Goal: Navigation & Orientation: Find specific page/section

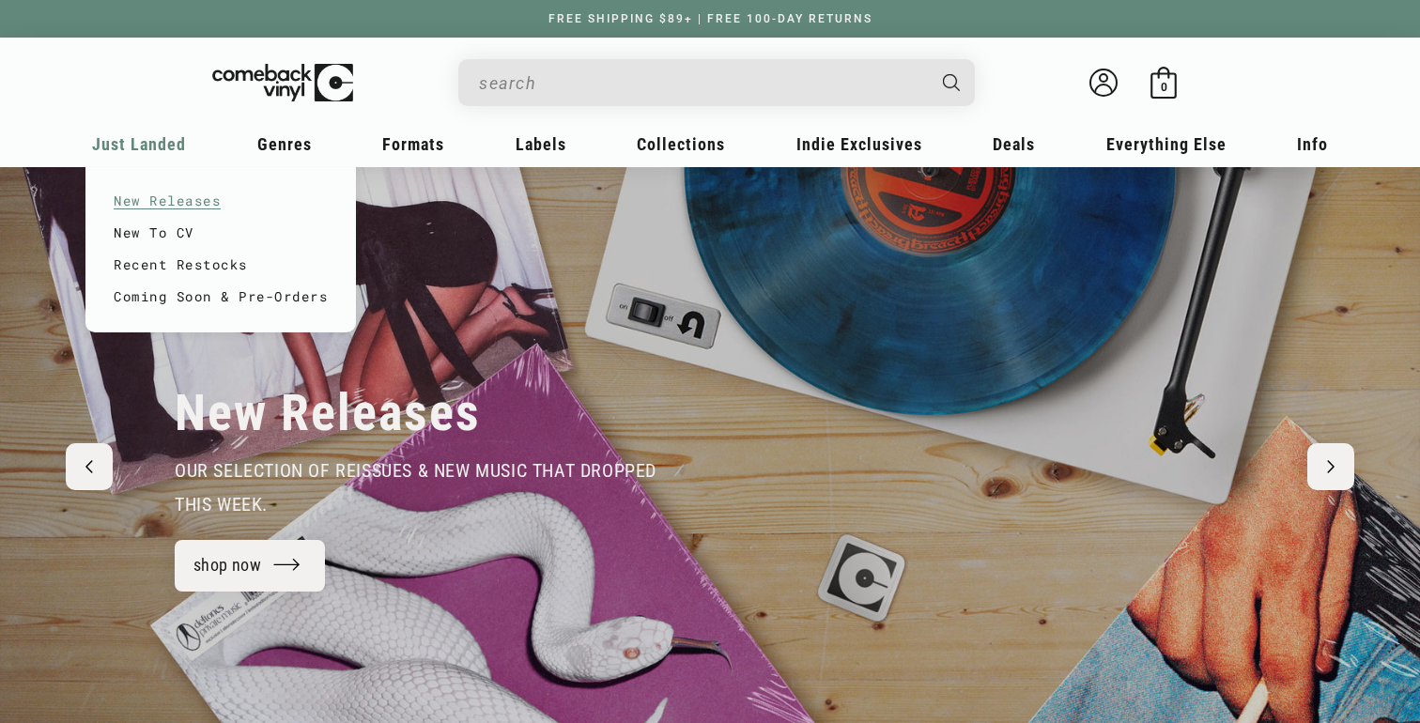
click at [176, 195] on link "New Releases" at bounding box center [221, 201] width 214 height 32
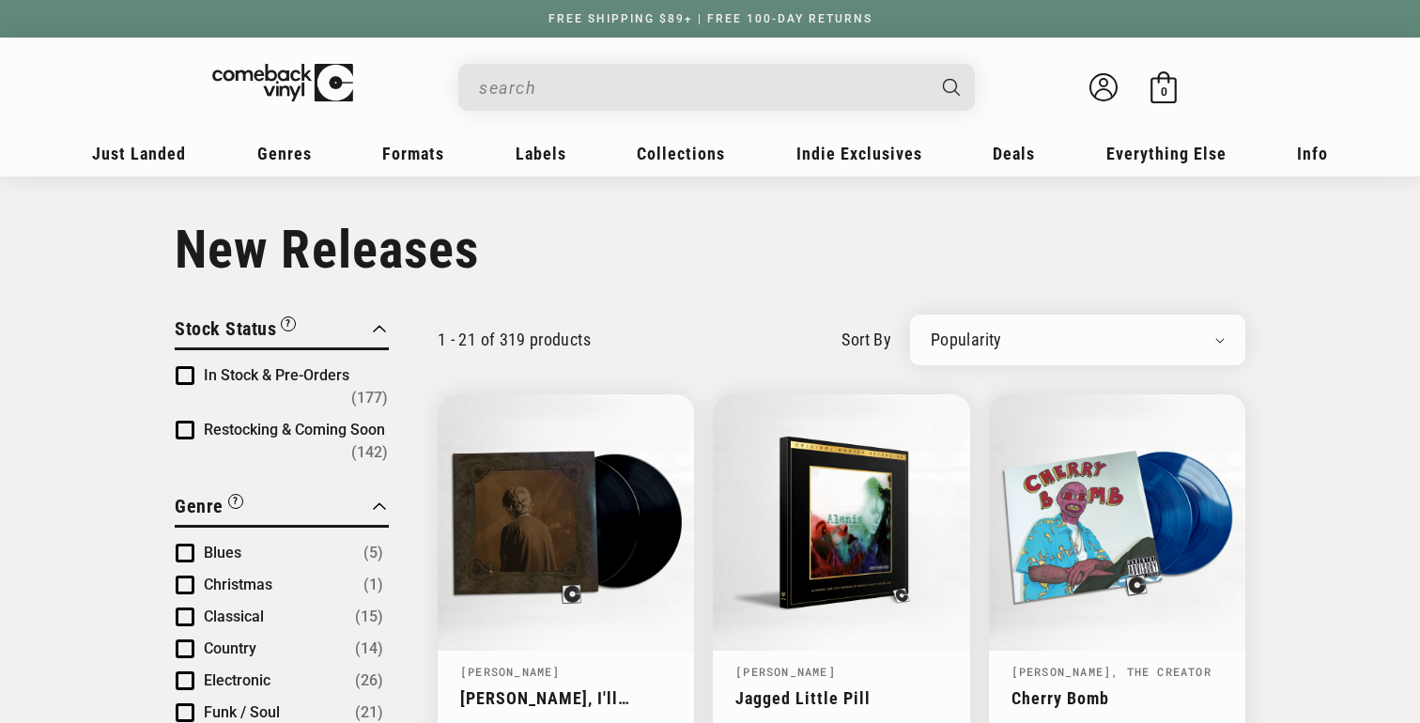
scroll to position [102, 0]
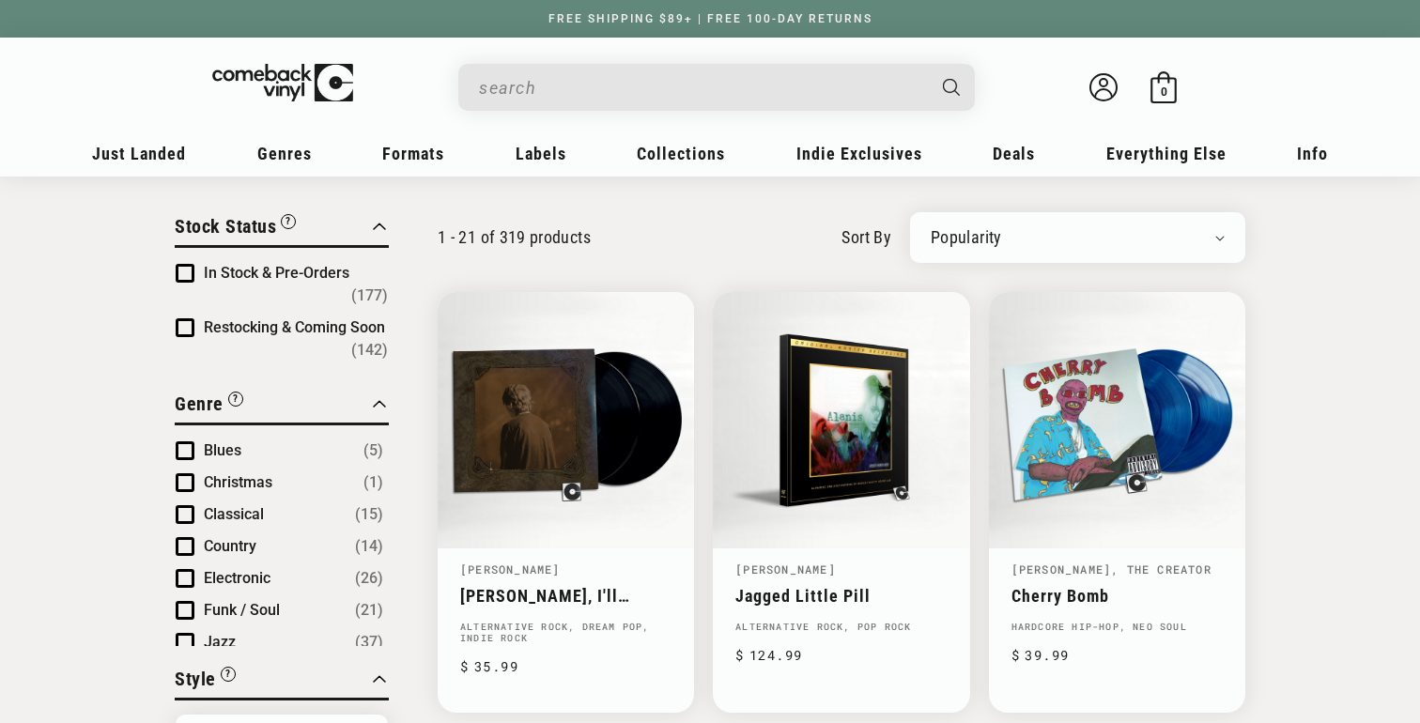
click at [1055, 215] on div "Newly Added Popularity Artist (A-Z) Price (High To Low) Price (Low To High) Per…" at bounding box center [1077, 237] width 335 height 51
click at [1056, 232] on select "Newly Added Popularity Artist (A-Z) Price (High To Low) Price (Low To High) Per…" at bounding box center [1078, 237] width 294 height 19
select select "created-descending"
click at [931, 228] on select "Newly Added Popularity Artist (A-Z) Price (High To Low) Price (Low To High) Per…" at bounding box center [1078, 237] width 294 height 19
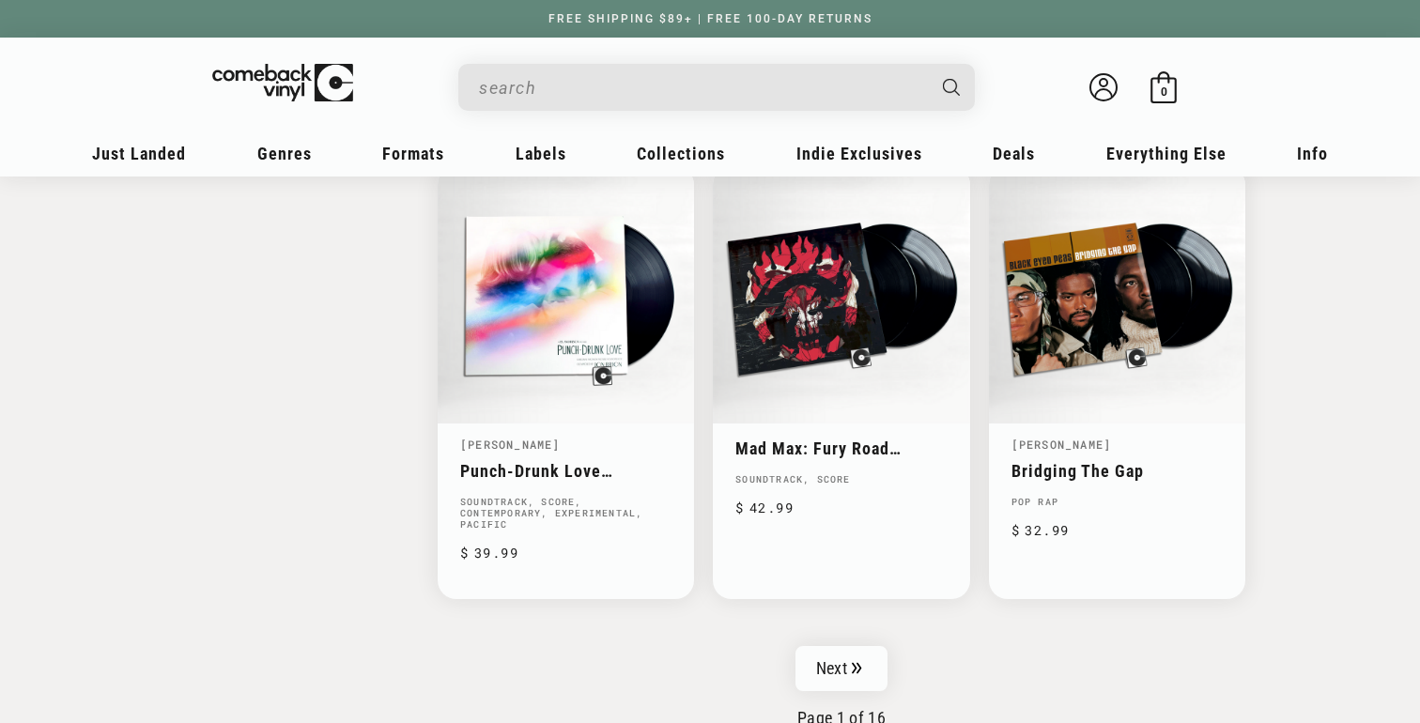
scroll to position [2983, 0]
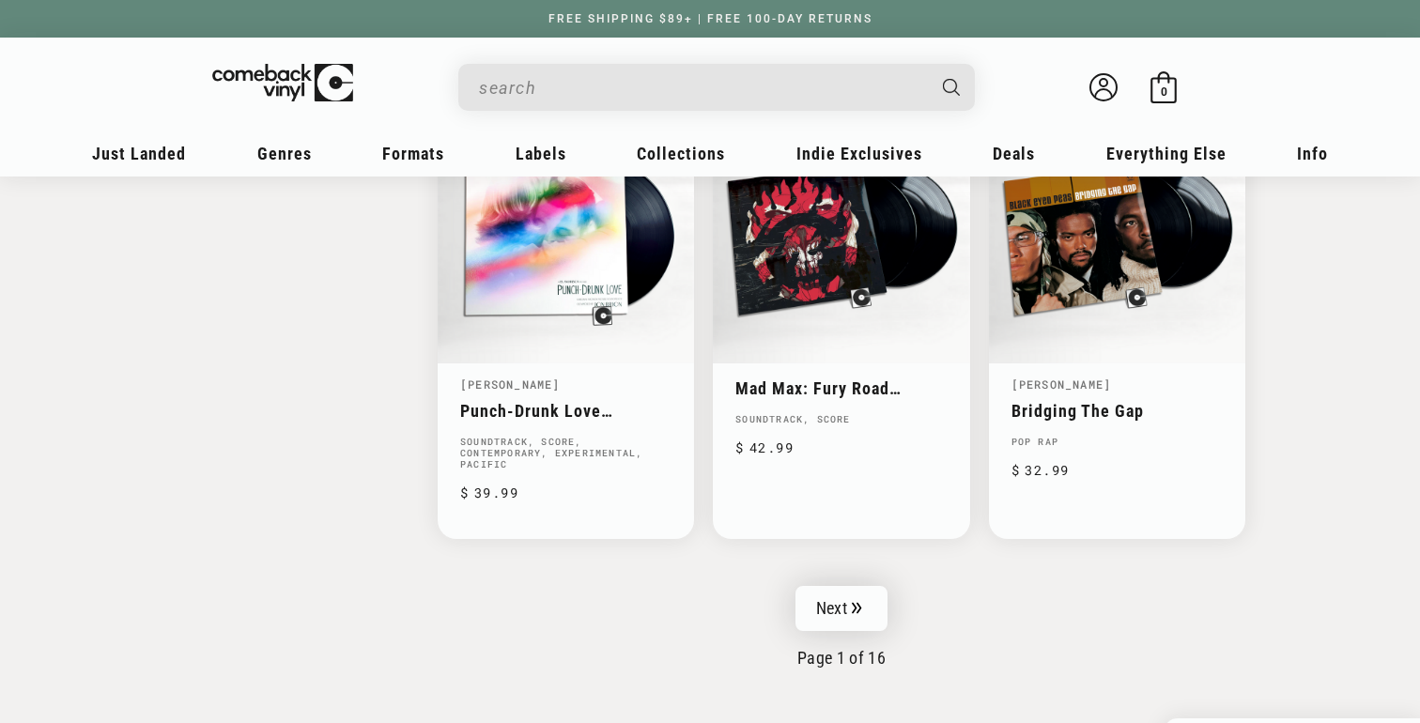
click at [852, 602] on icon "Pagination" at bounding box center [857, 608] width 10 height 12
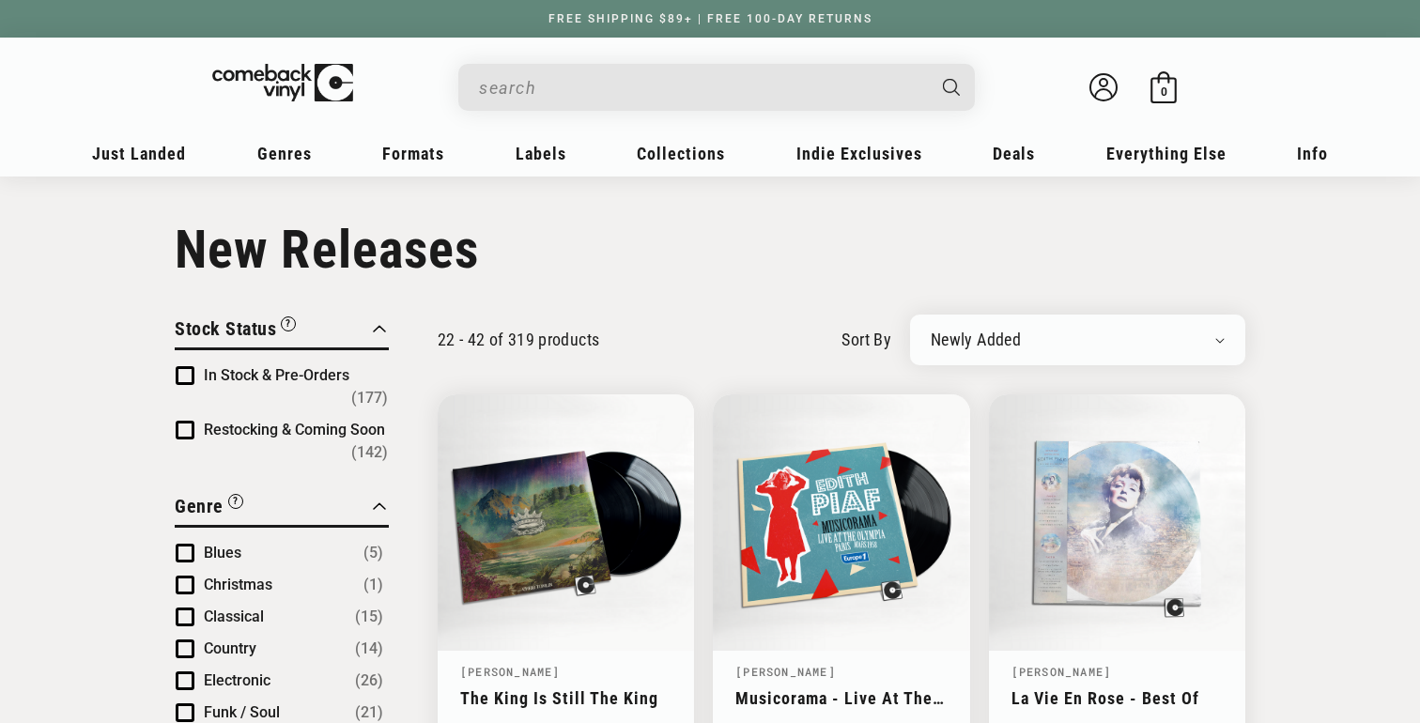
click at [659, 85] on input "When autocomplete results are available use up and down arrows to review and en…" at bounding box center [701, 88] width 445 height 39
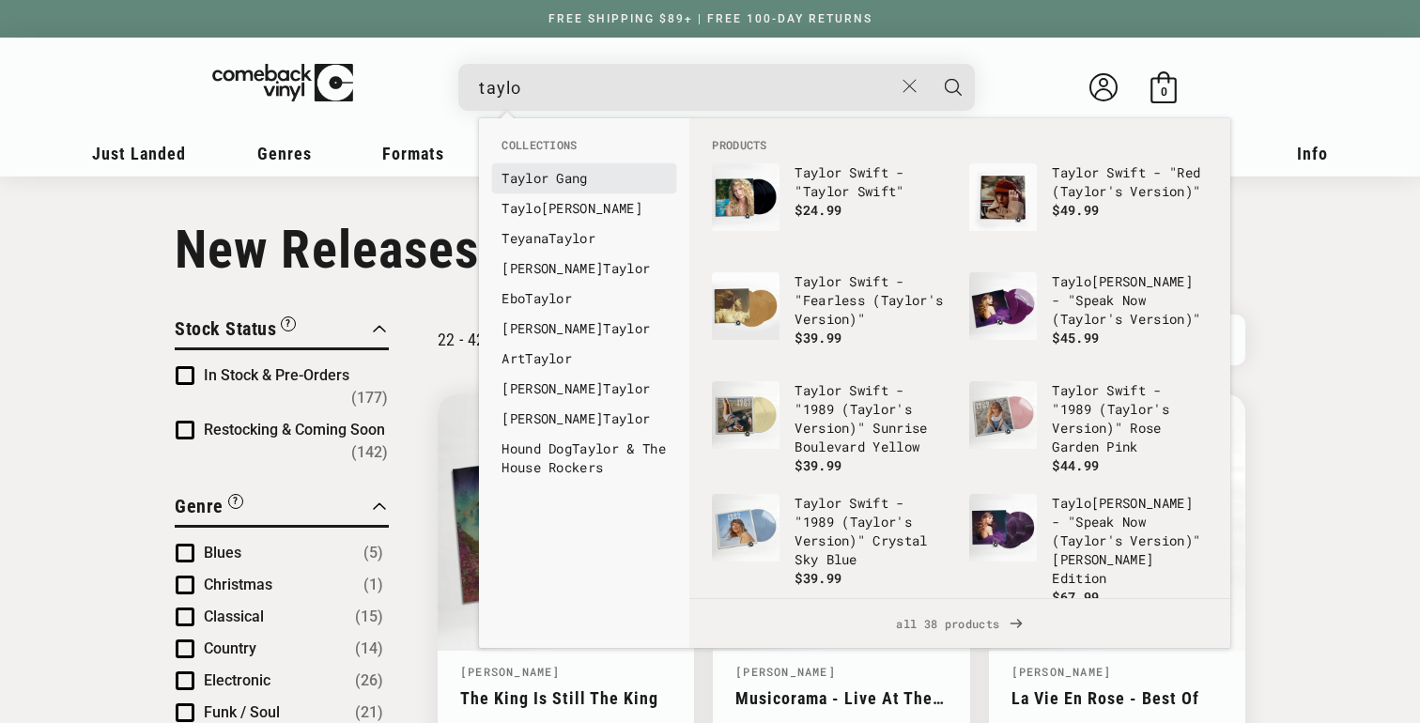
type input "taylo"
click at [565, 210] on link "Taylo r Swift" at bounding box center [584, 208] width 165 height 19
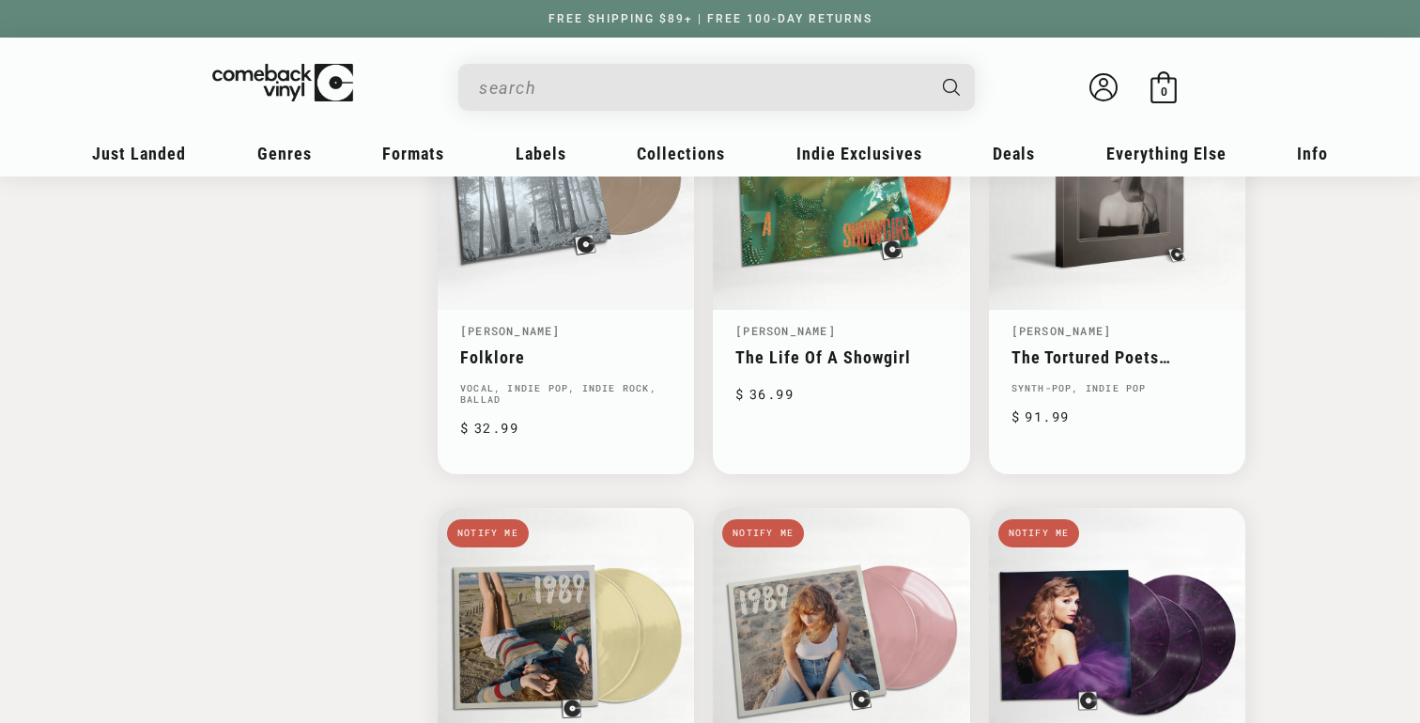
scroll to position [2448, 0]
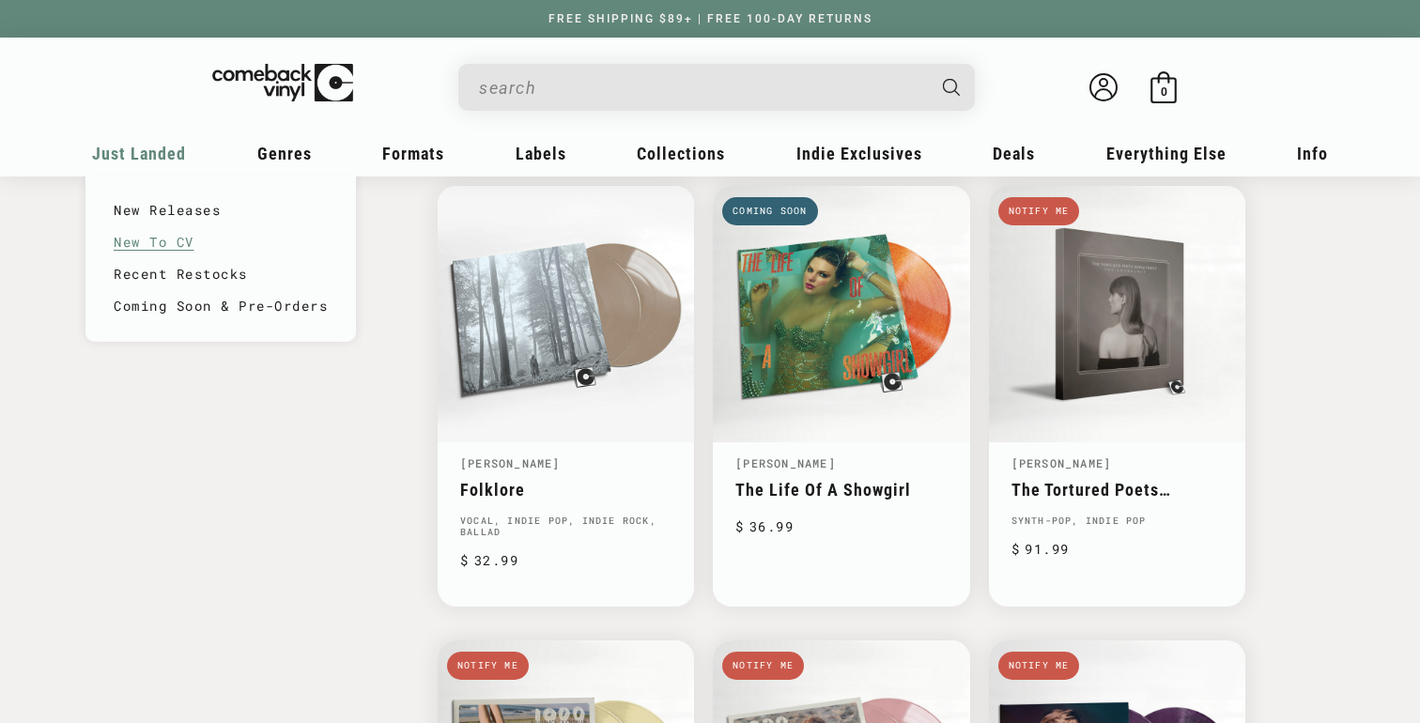
click at [160, 230] on link "New To CV" at bounding box center [221, 242] width 214 height 32
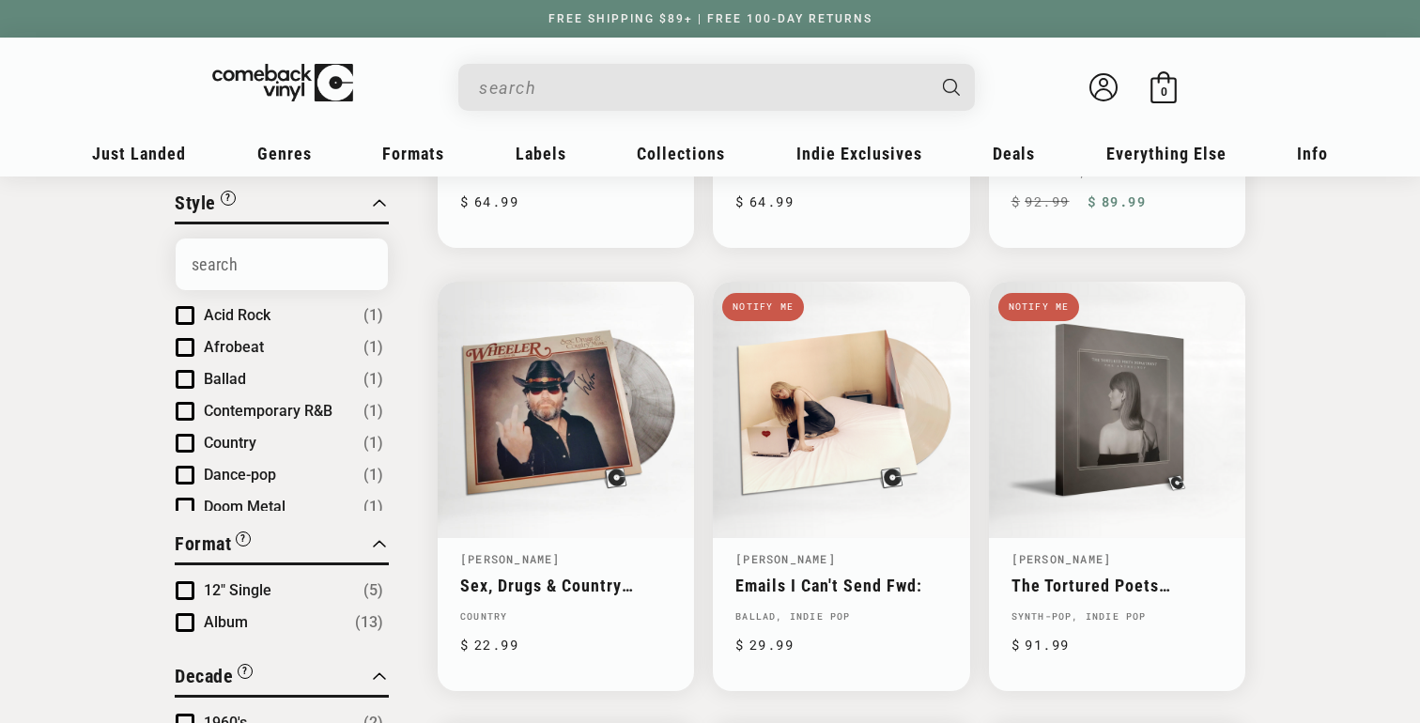
scroll to position [594, 0]
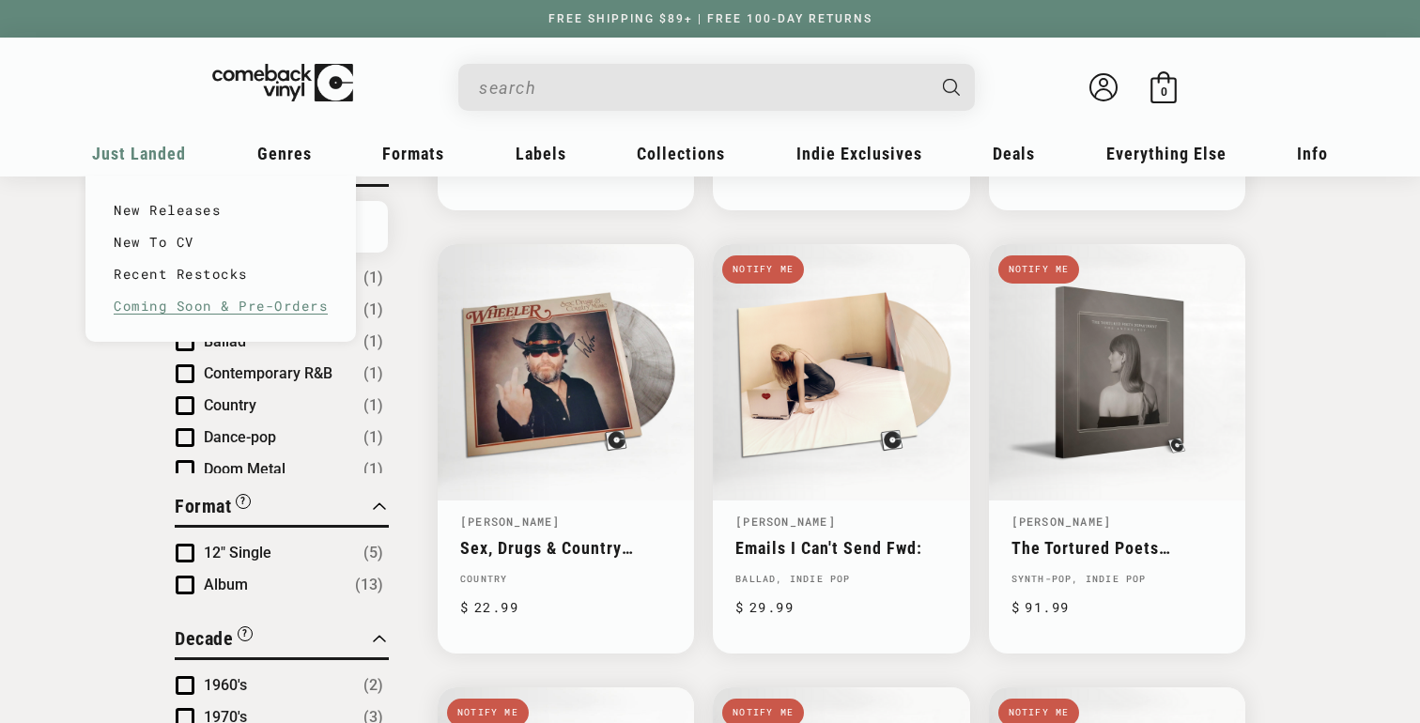
click at [182, 303] on link "Coming Soon & Pre-Orders" at bounding box center [221, 306] width 214 height 32
